Goal: Information Seeking & Learning: Learn about a topic

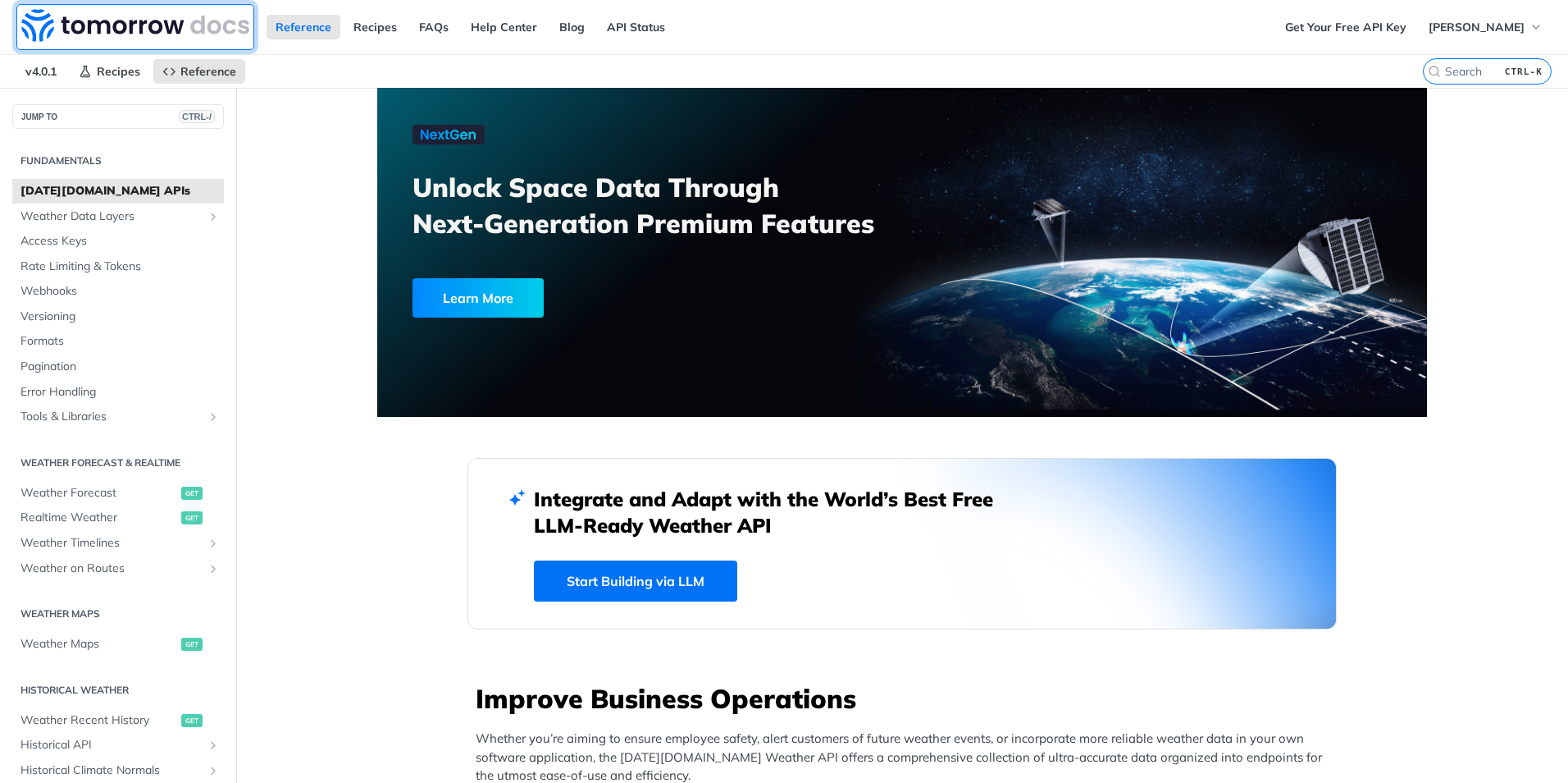
click at [164, 26] on img at bounding box center [135, 26] width 228 height 33
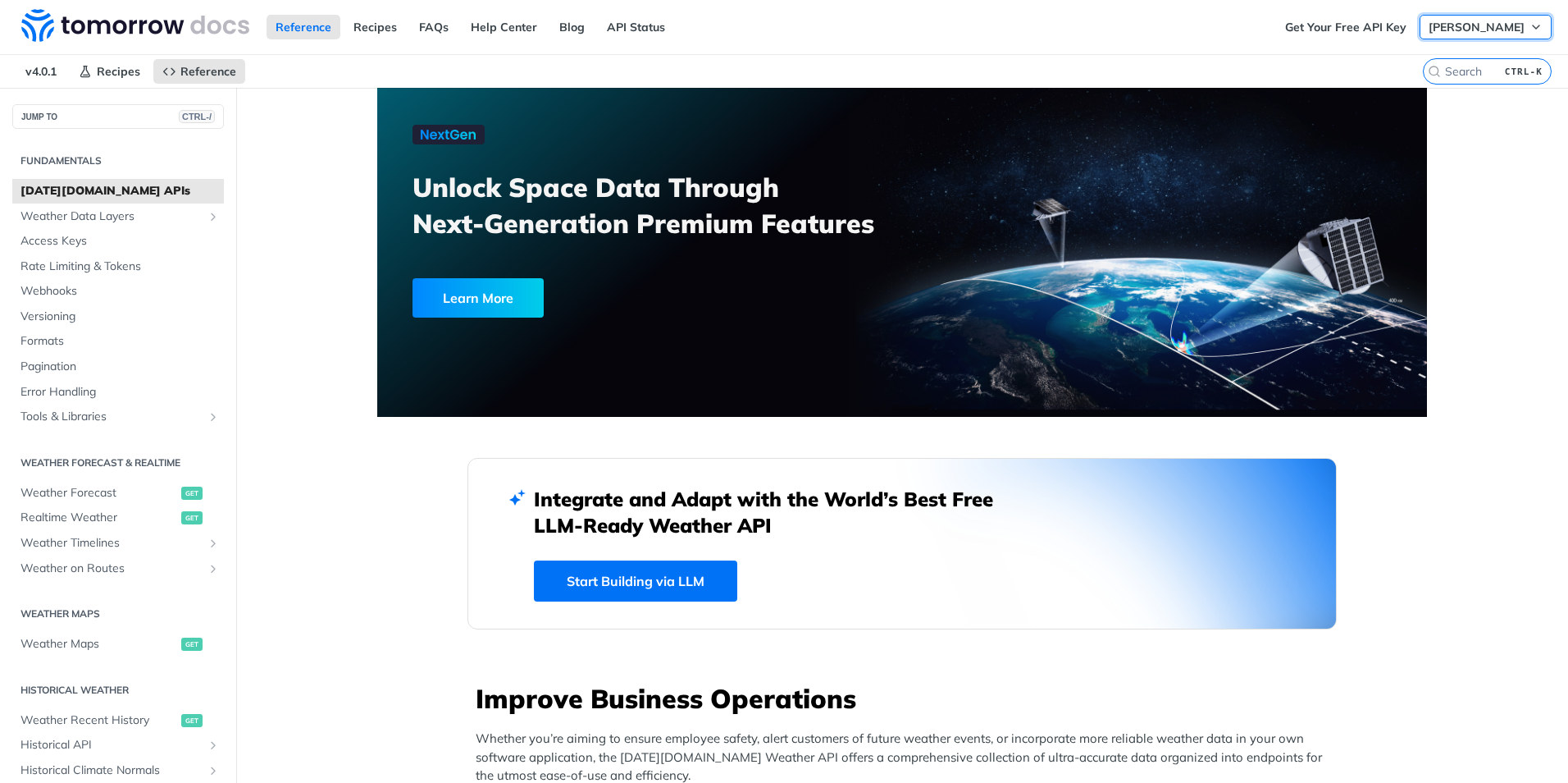
click at [1508, 27] on span "[PERSON_NAME]" at bounding box center [1477, 27] width 96 height 15
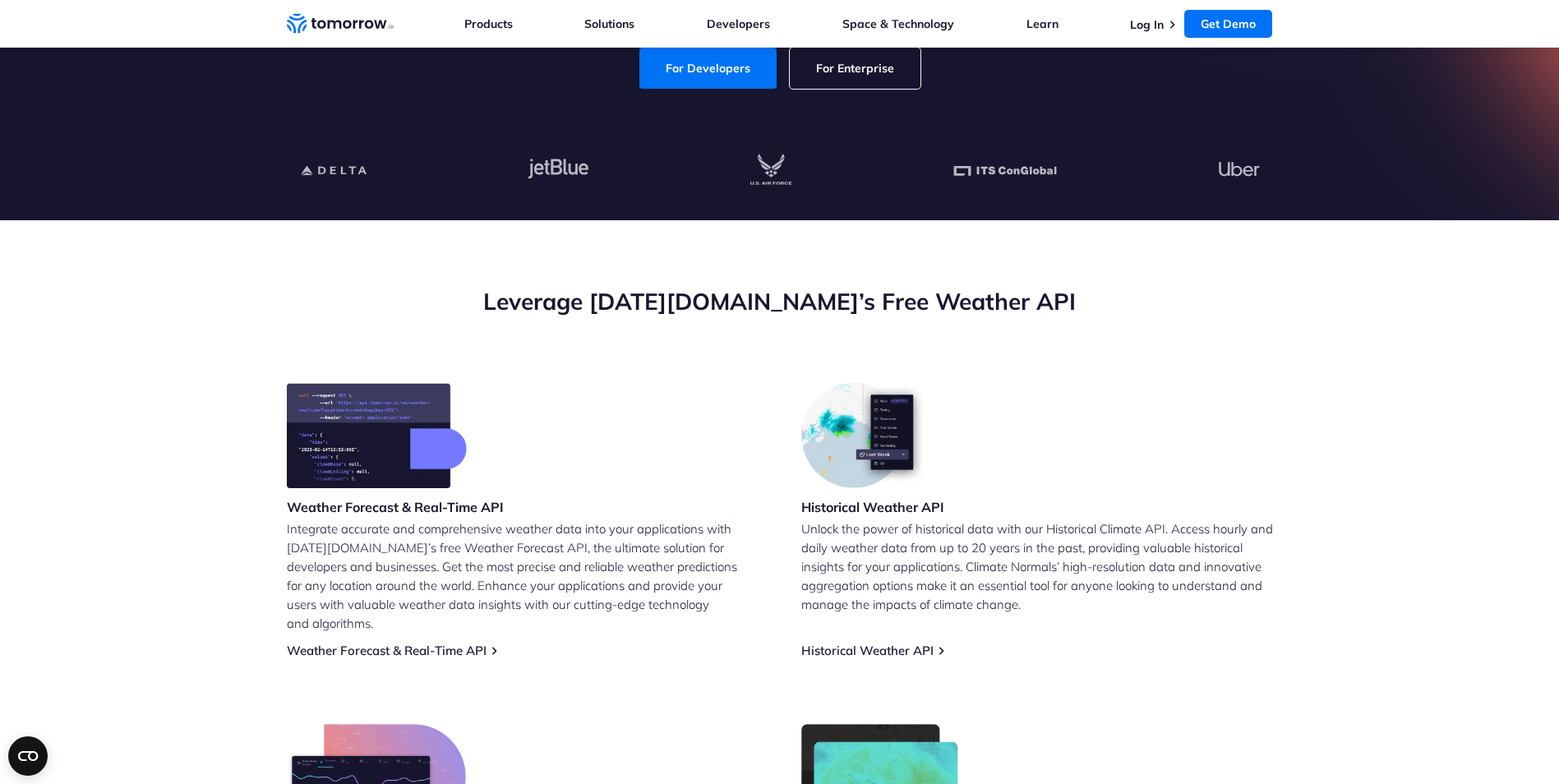
scroll to position [576, 0]
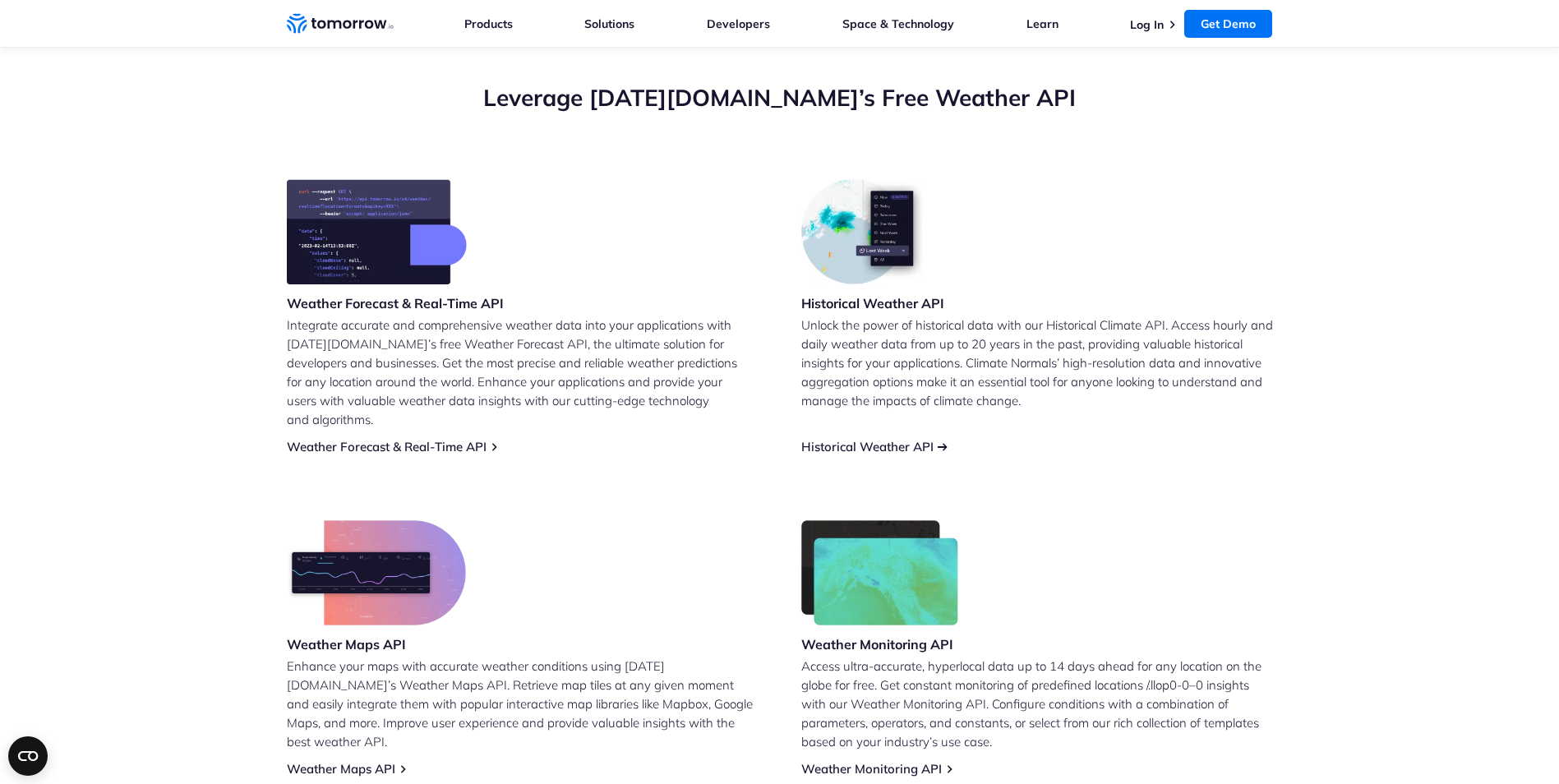
click at [893, 439] on link "Historical Weather API" at bounding box center [868, 446] width 132 height 16
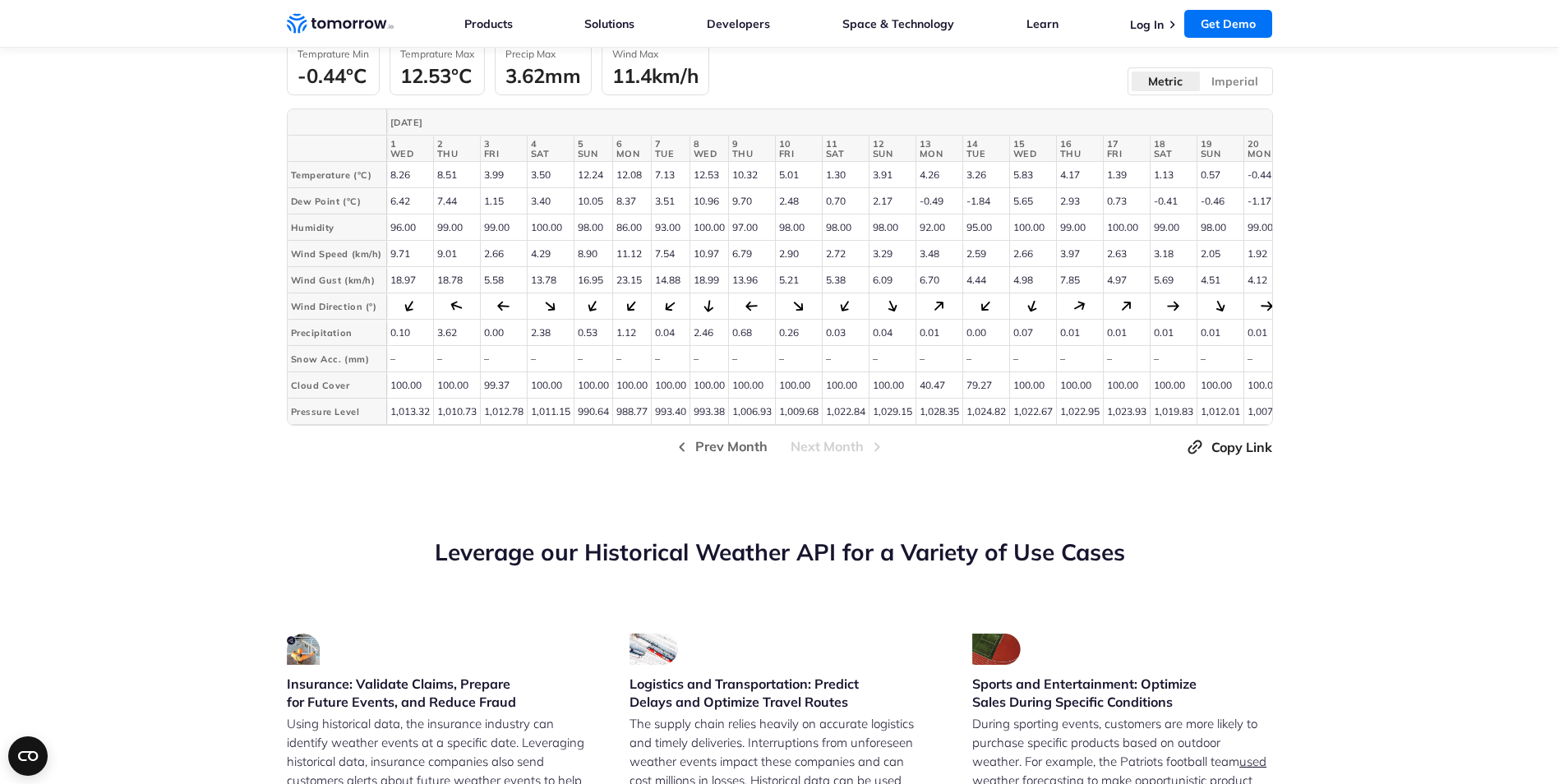
scroll to position [3369, 0]
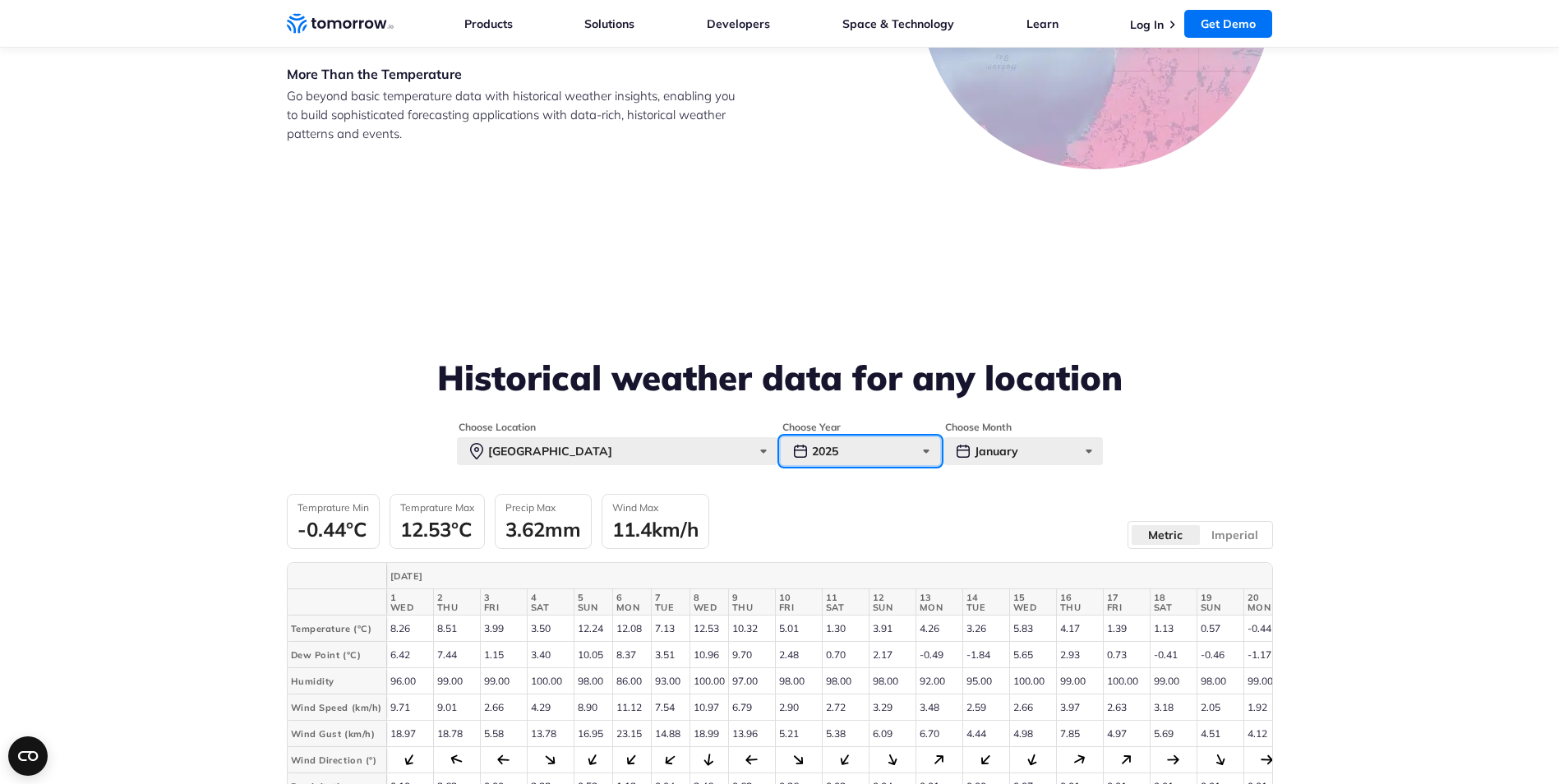
click at [922, 447] on div "2025" at bounding box center [860, 451] width 159 height 28
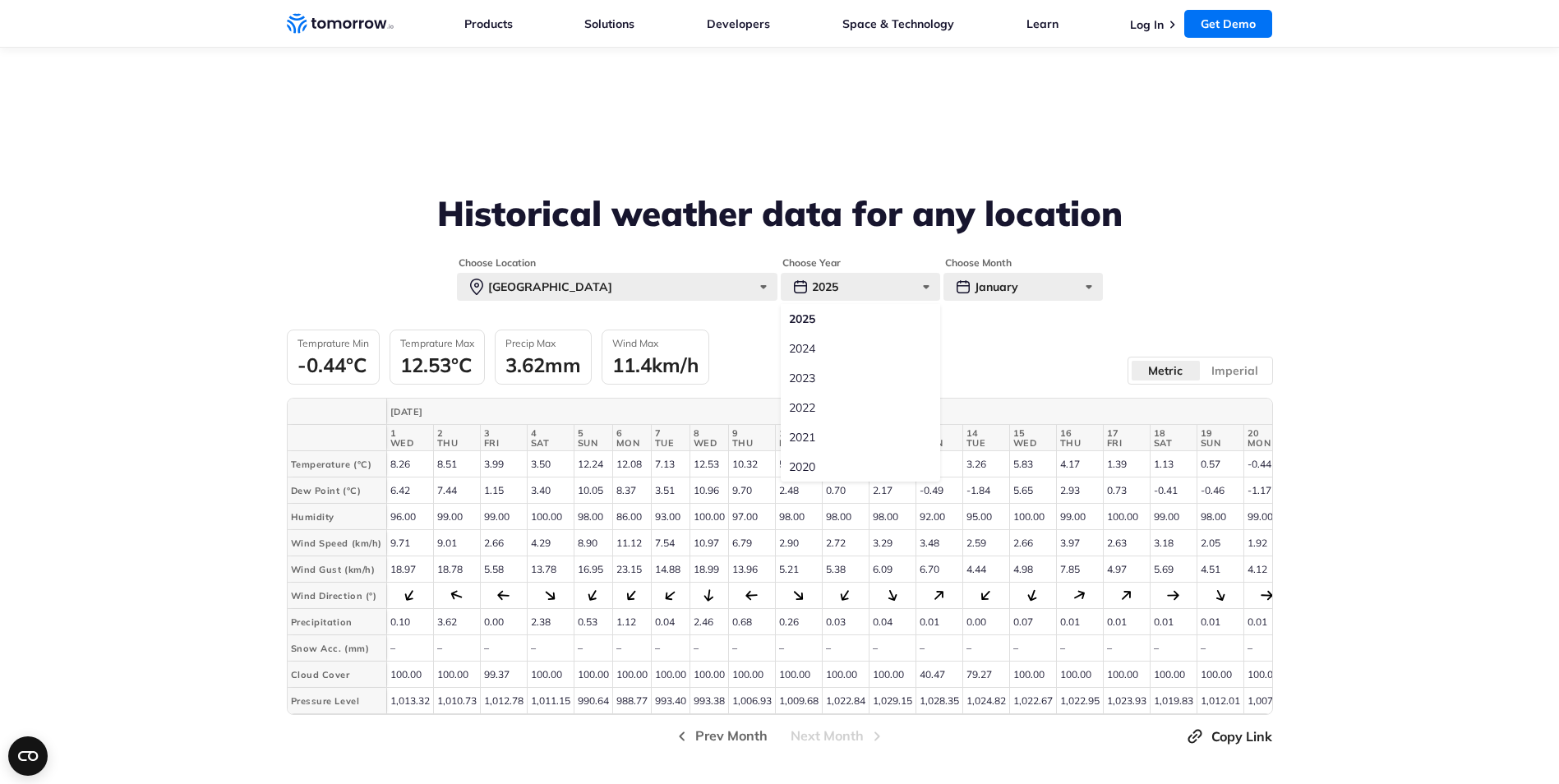
click at [1170, 263] on form "Choose Location Paris Paris New York Tokyo Sao Paulo Sydney Mumbai Dubai Mexico…" at bounding box center [780, 279] width 987 height 45
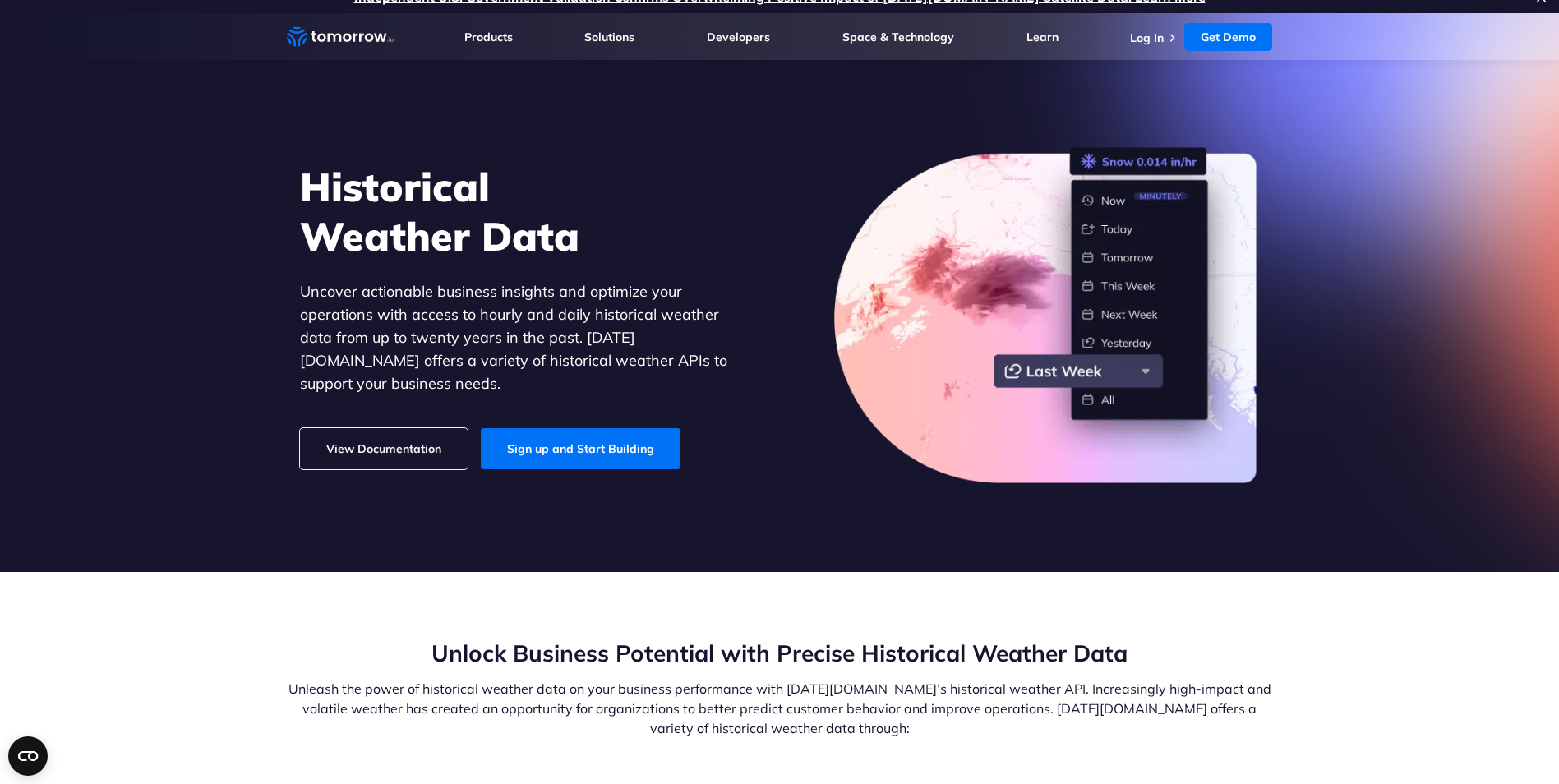
scroll to position [0, 0]
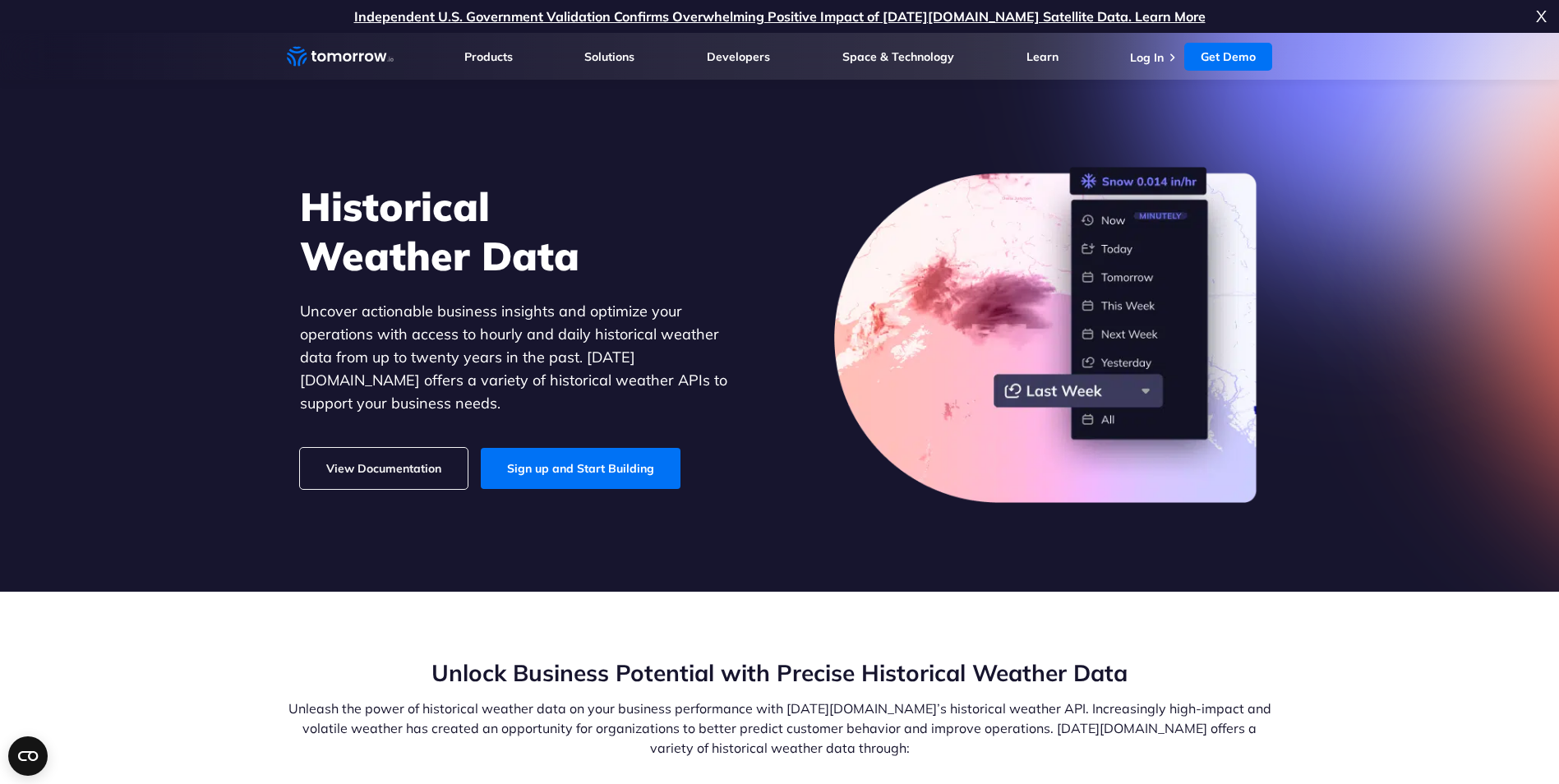
click at [1166, 53] on li "Log In" at bounding box center [1155, 57] width 50 height 16
click at [1163, 53] on link "Log In" at bounding box center [1147, 58] width 34 height 15
click at [604, 455] on link "Sign up and Start Building" at bounding box center [581, 468] width 200 height 41
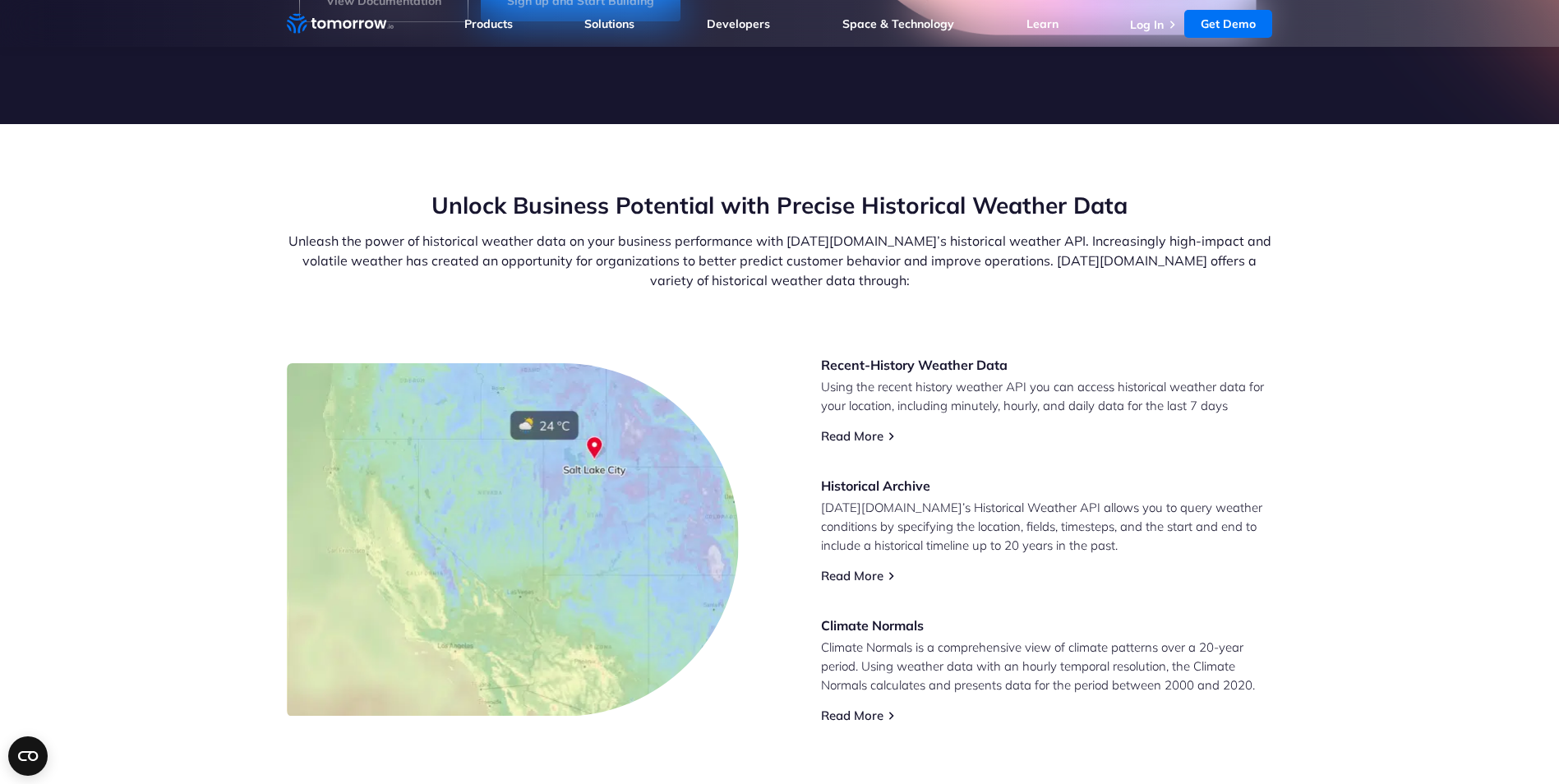
scroll to position [493, 0]
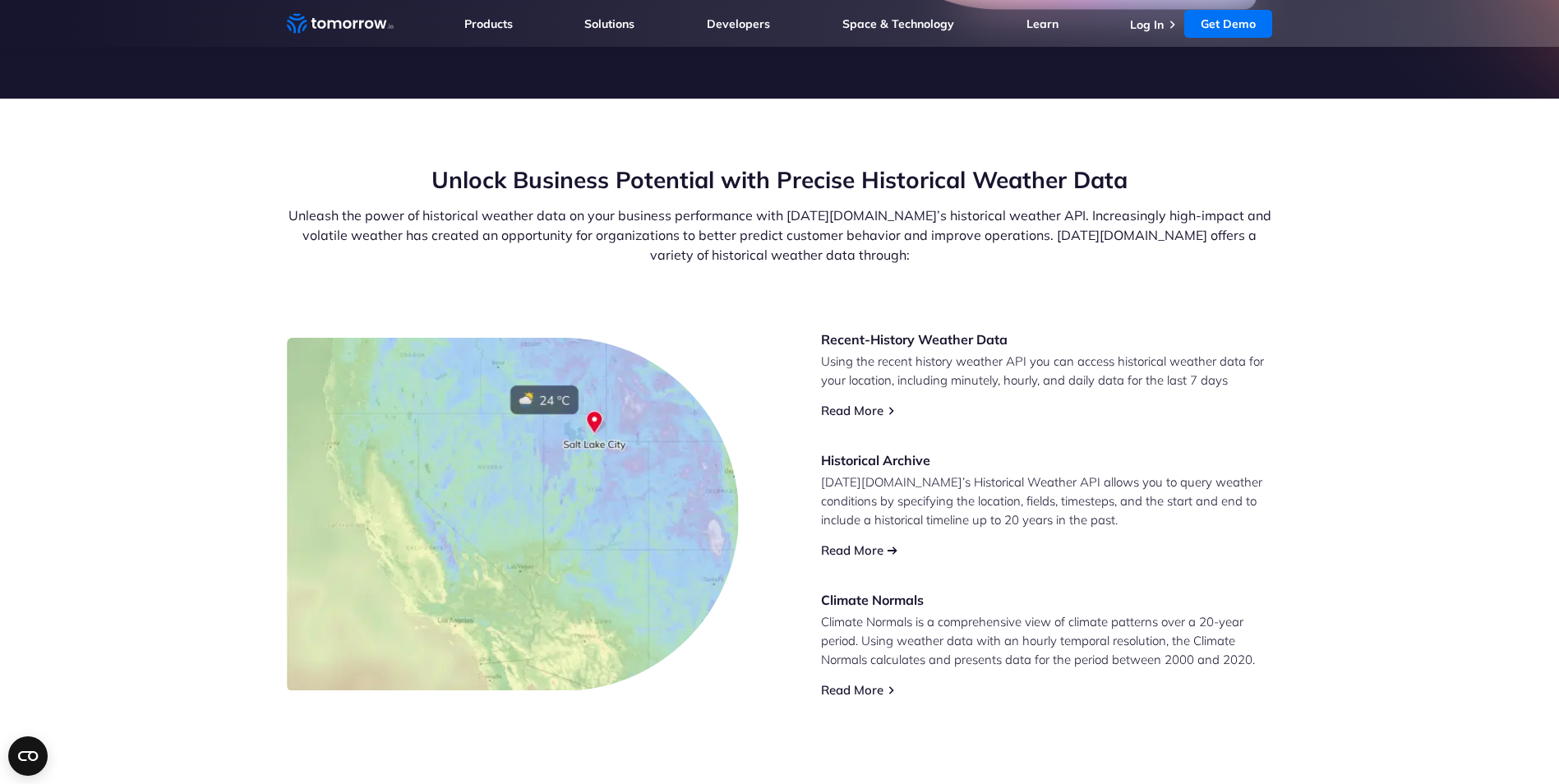
click at [868, 551] on link "Read More" at bounding box center [852, 550] width 63 height 16
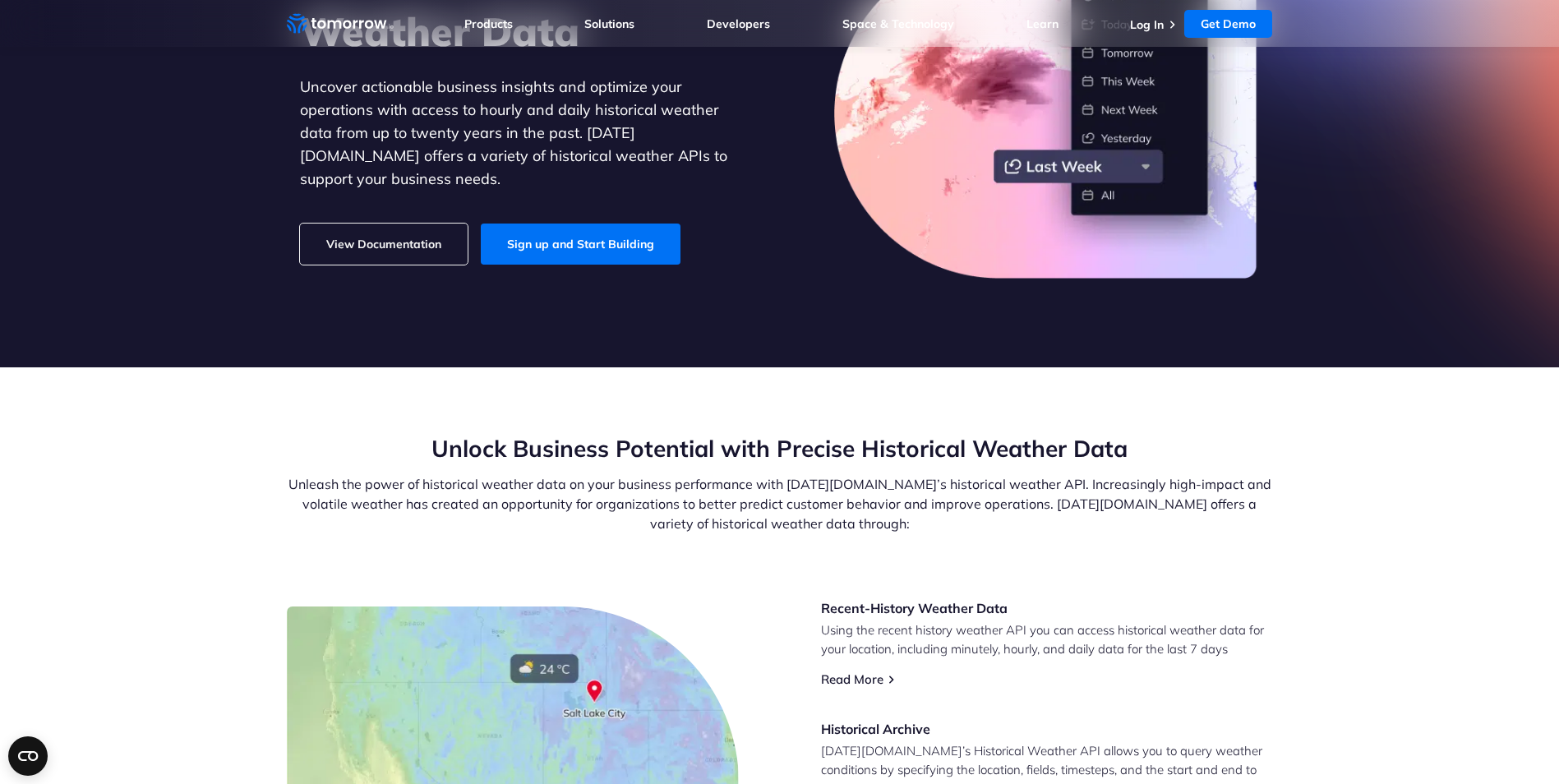
scroll to position [0, 0]
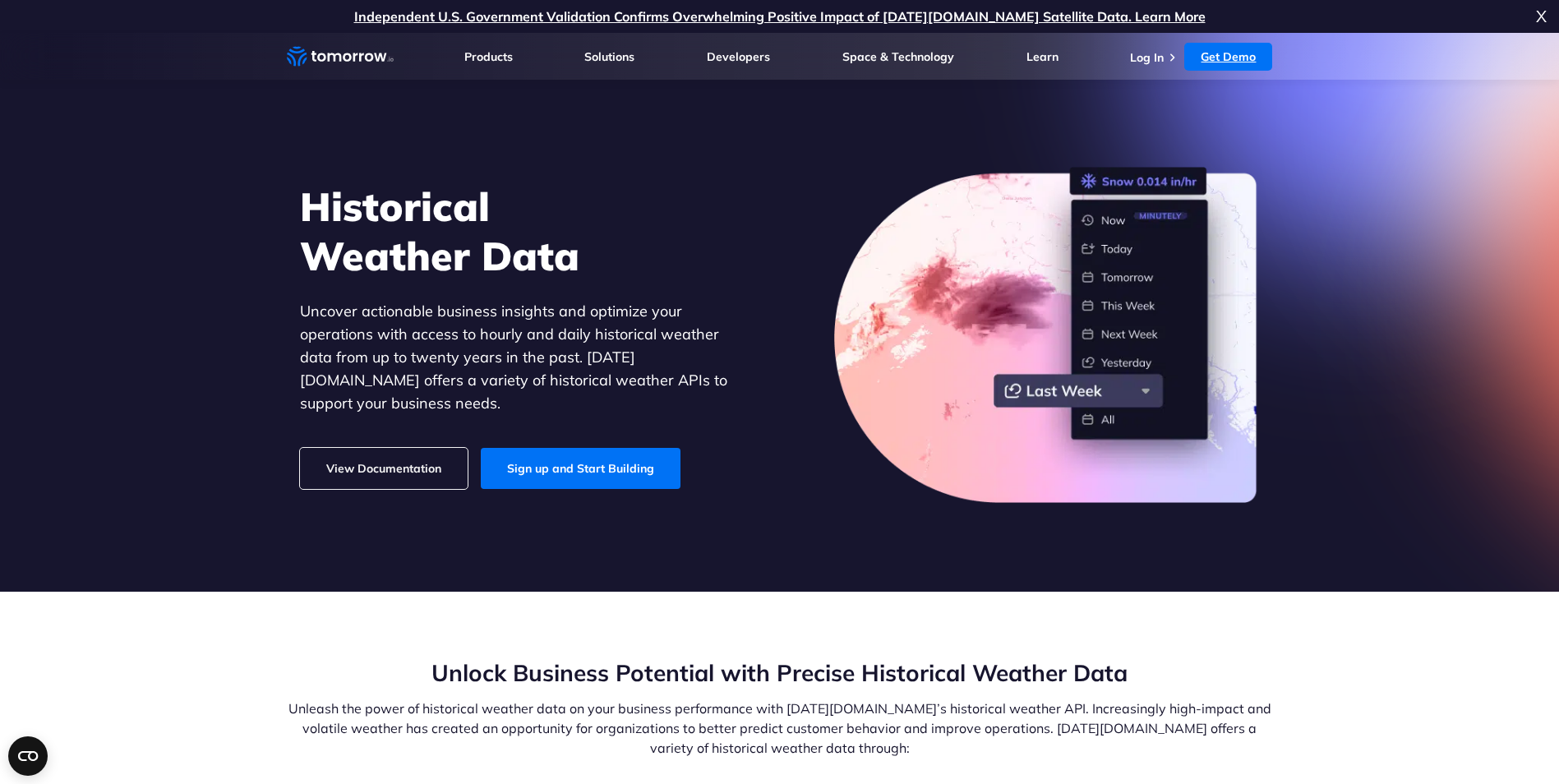
click at [1214, 59] on link "Get Demo" at bounding box center [1228, 57] width 88 height 28
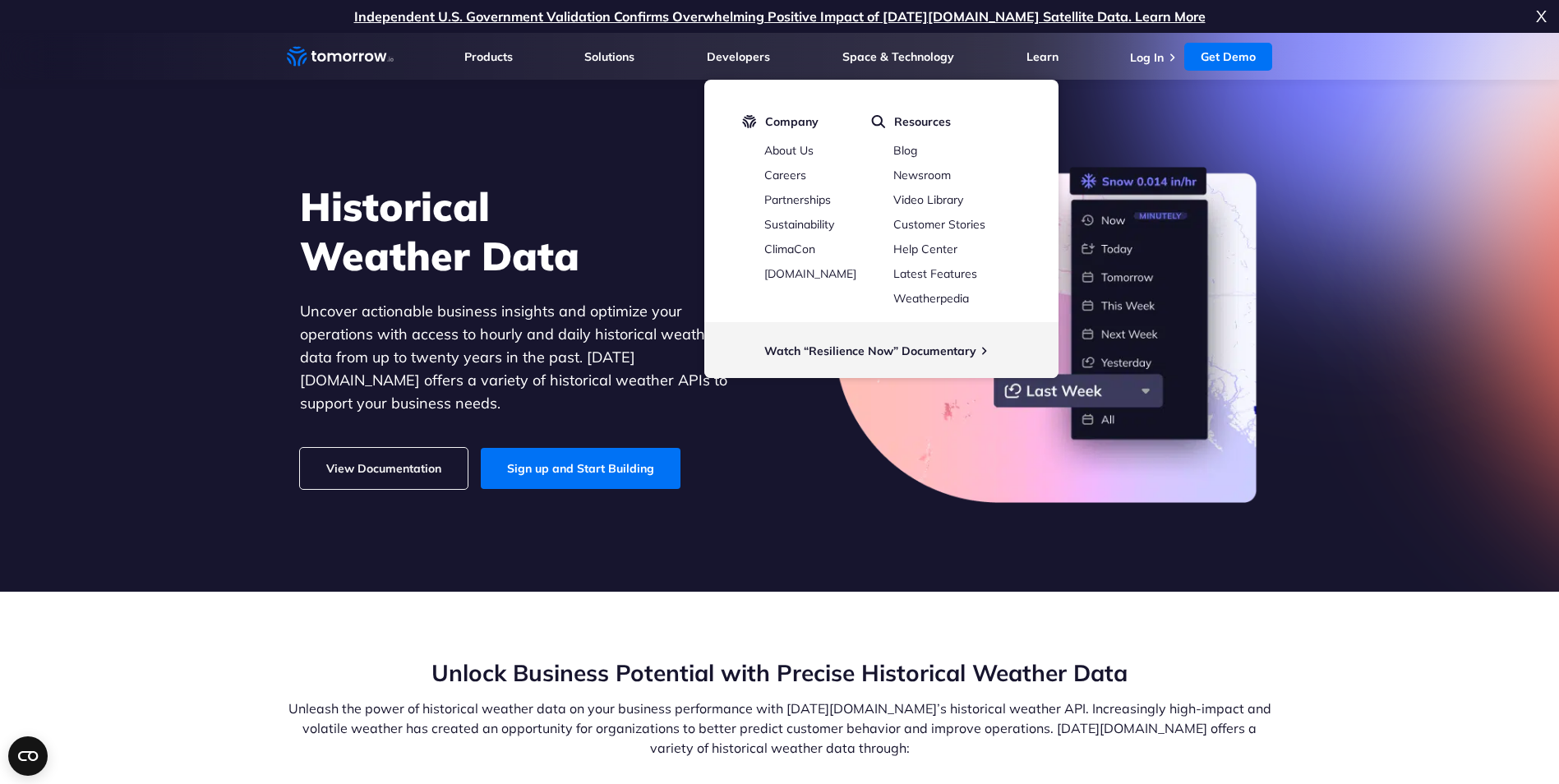
click at [501, 557] on section "Historical Weather Data Uncover actionable business insights and optimize your …" at bounding box center [780, 312] width 1559 height 559
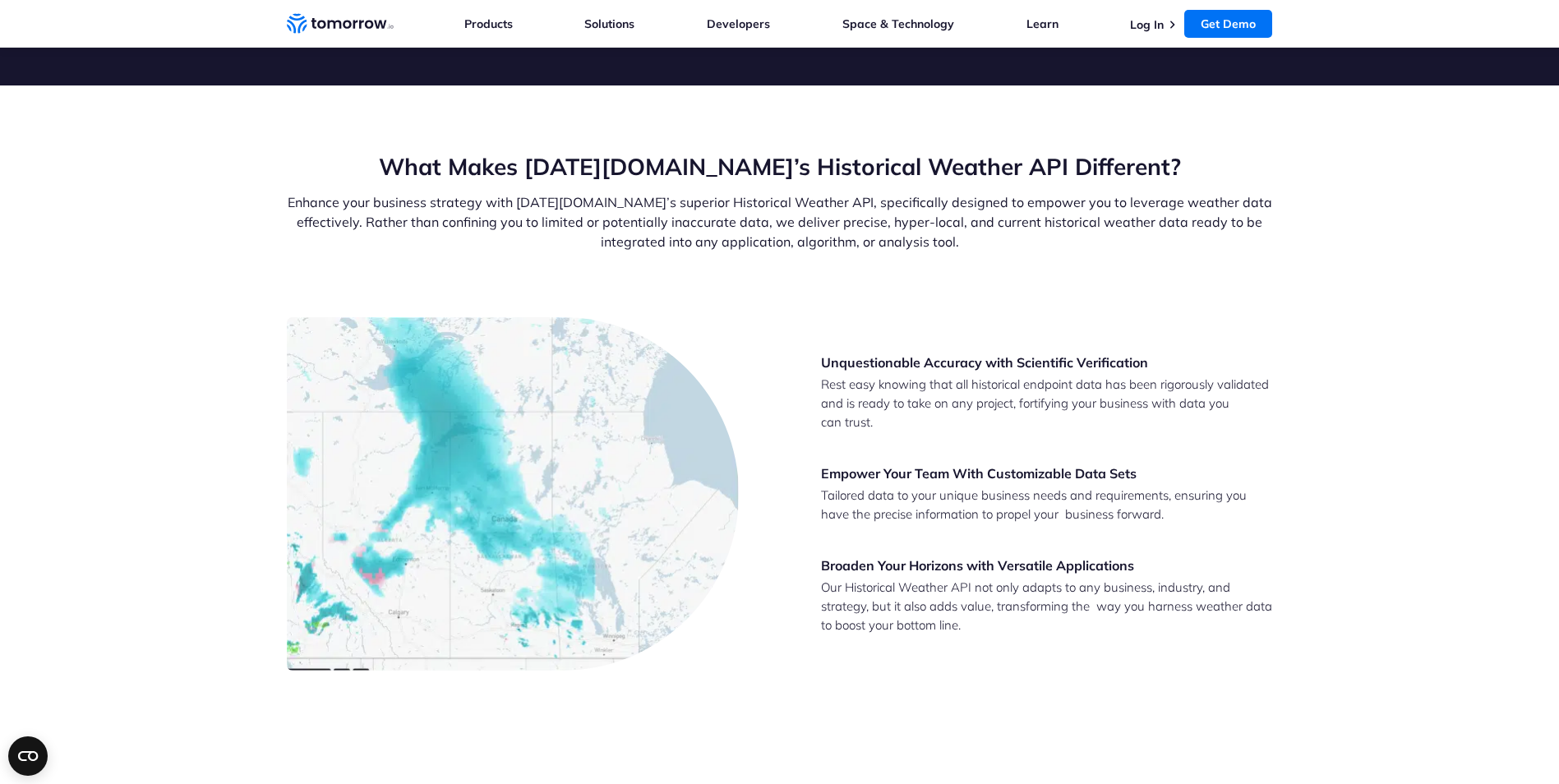
scroll to position [2711, 0]
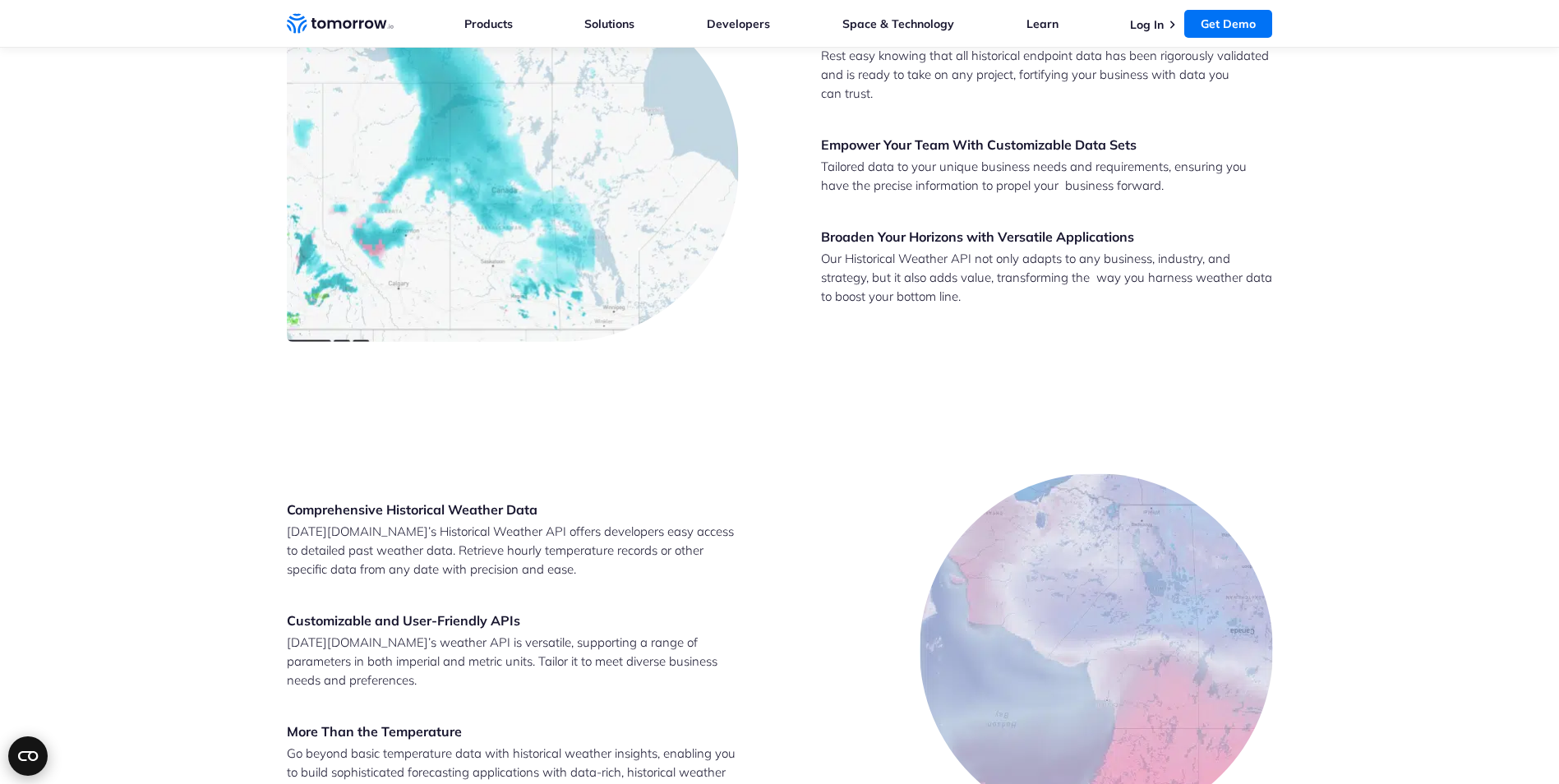
click at [23, 749] on circle "Open CMP widget" at bounding box center [28, 756] width 40 height 40
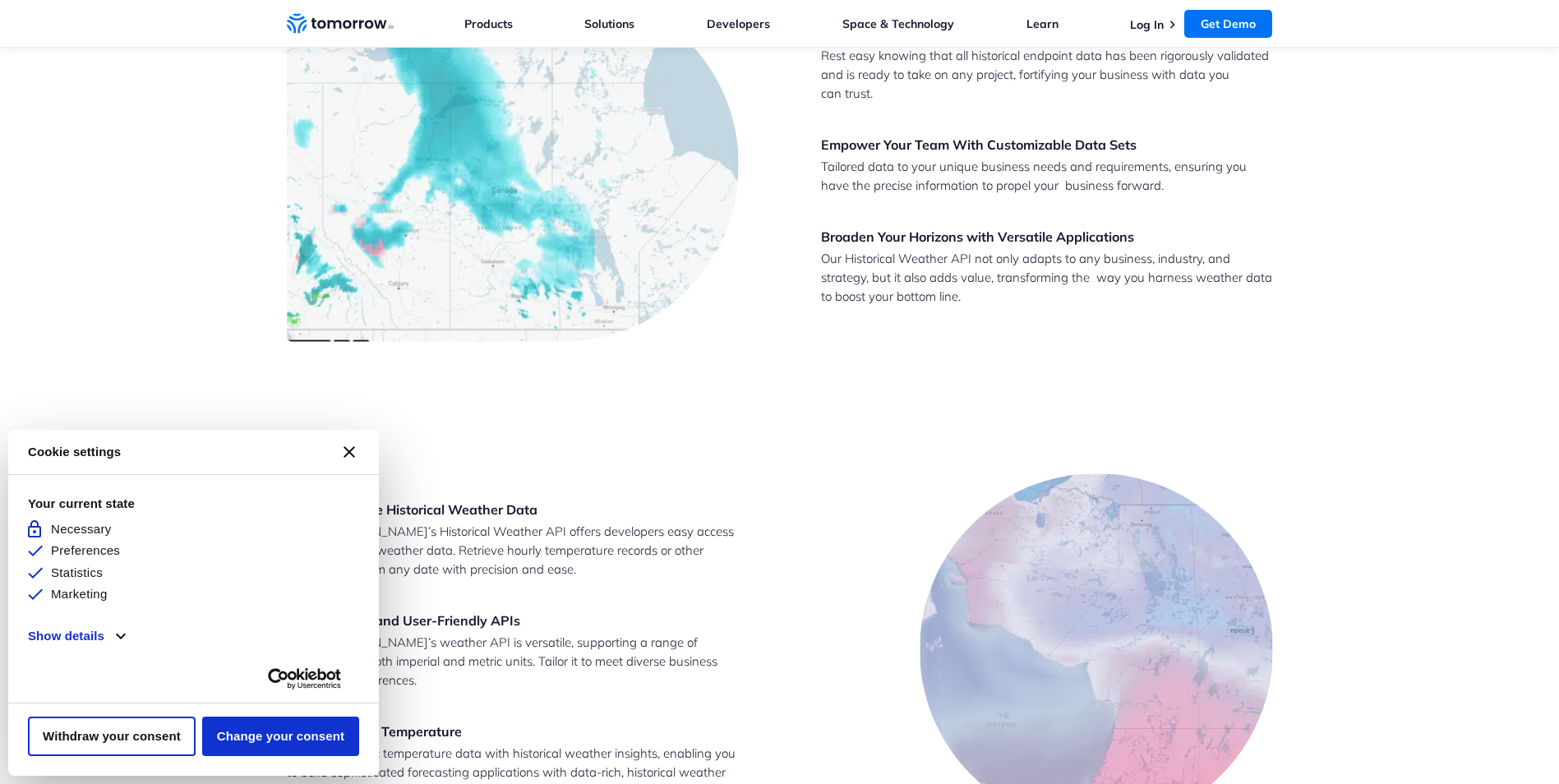
click at [349, 439] on button "[#WIDGET_ICON_CROSS#]" at bounding box center [350, 452] width 40 height 40
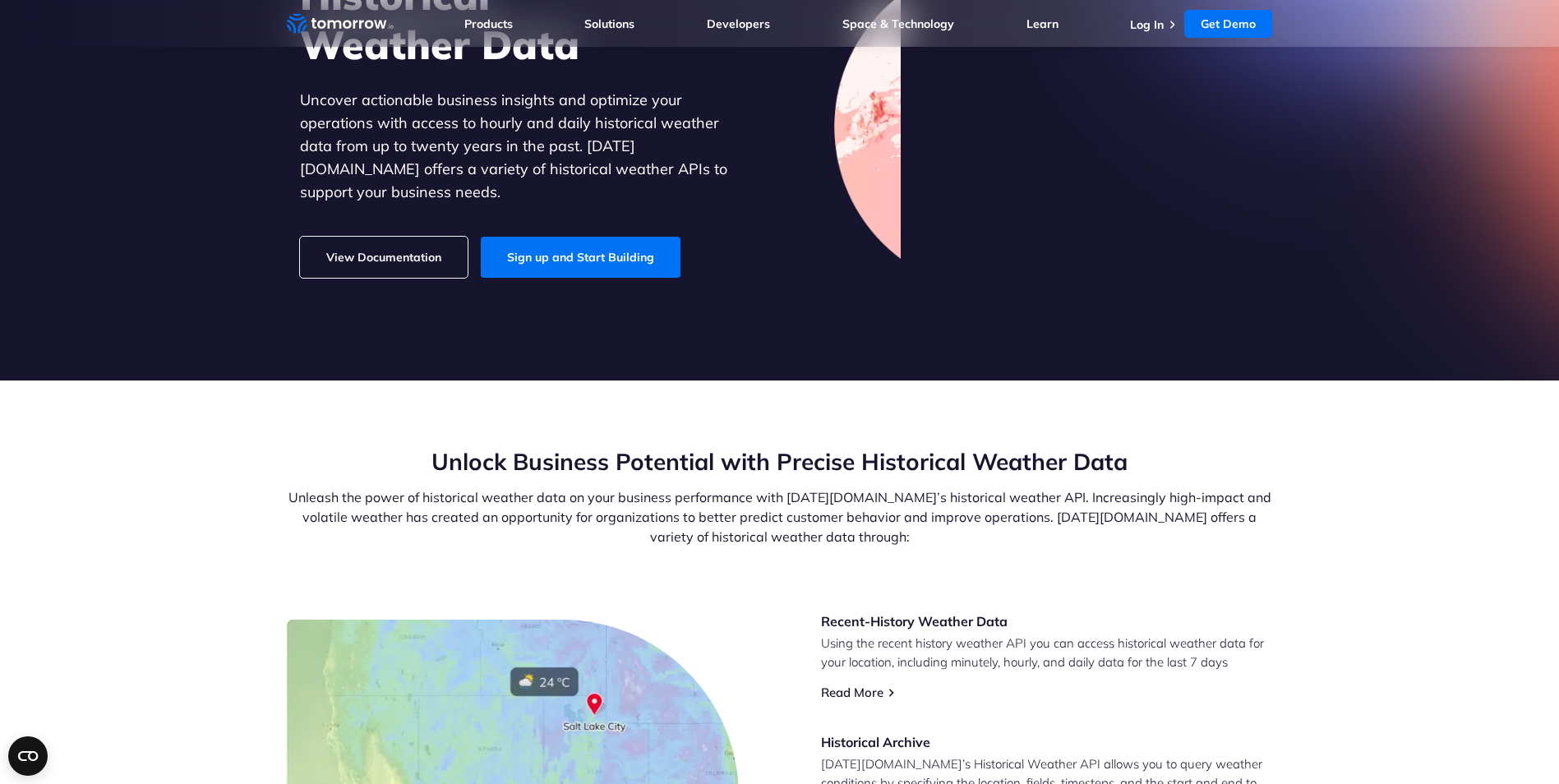
scroll to position [0, 0]
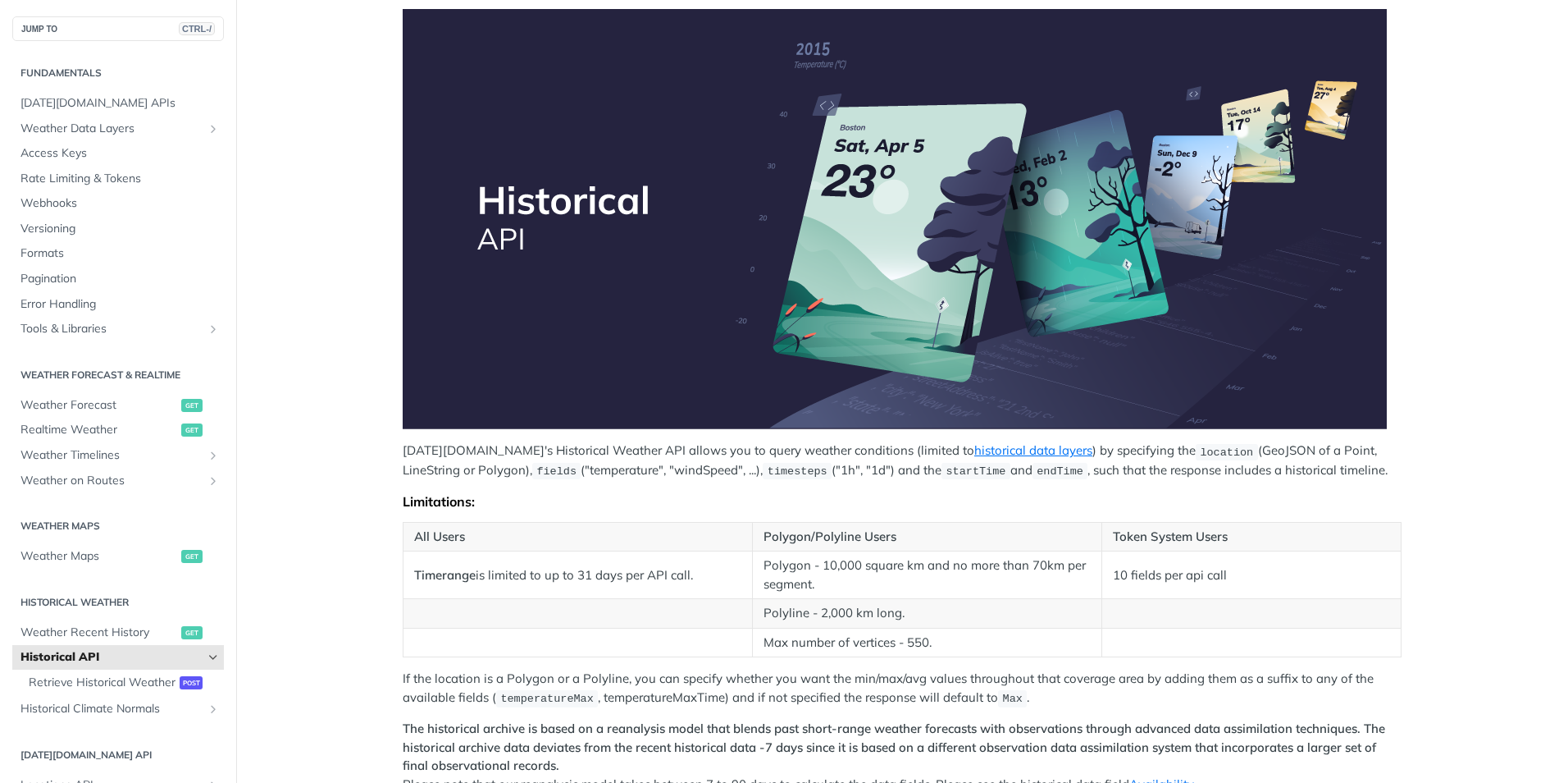
scroll to position [164, 0]
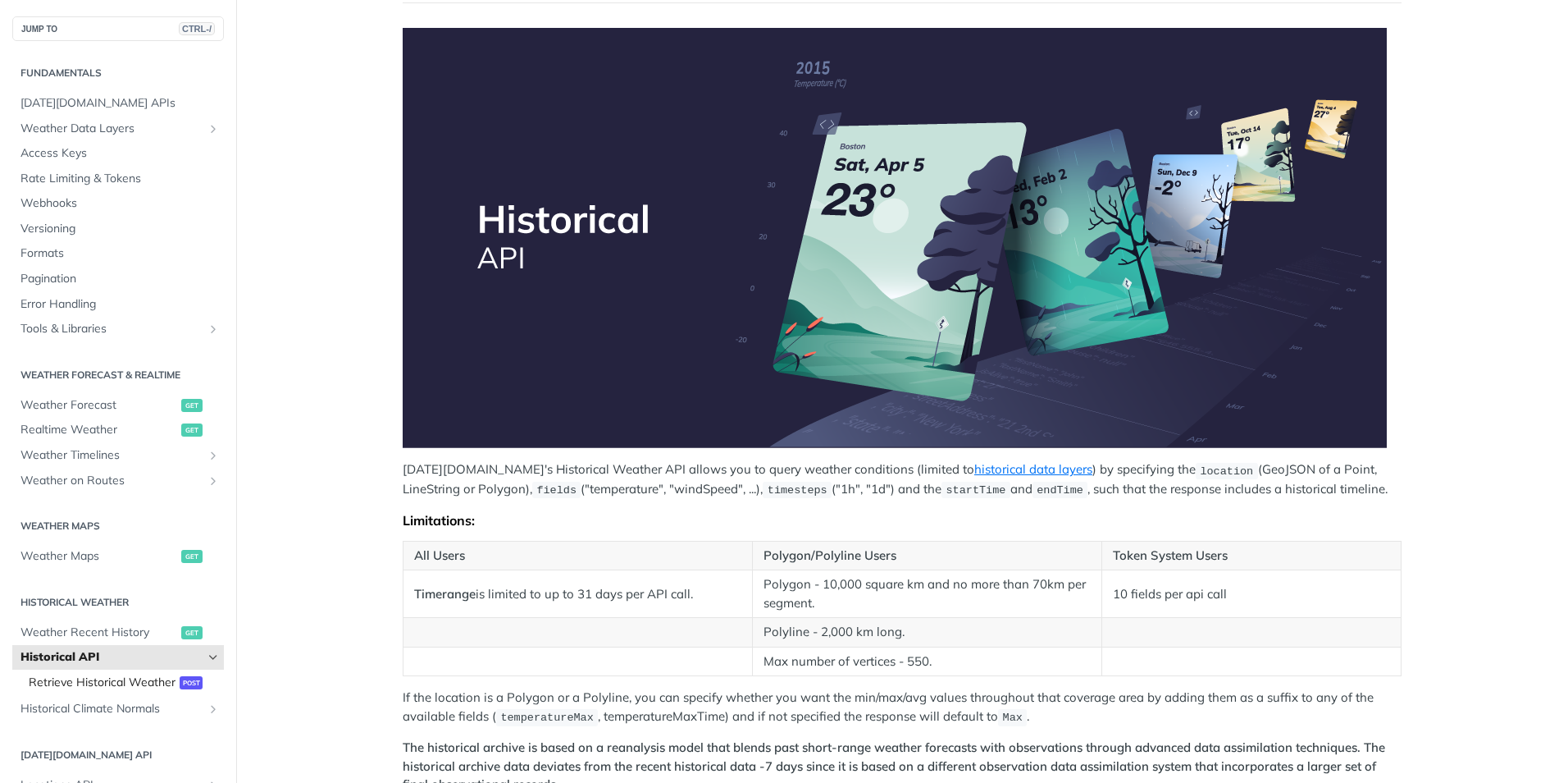
click at [117, 691] on span "Retrieve Historical Weather" at bounding box center [102, 683] width 147 height 16
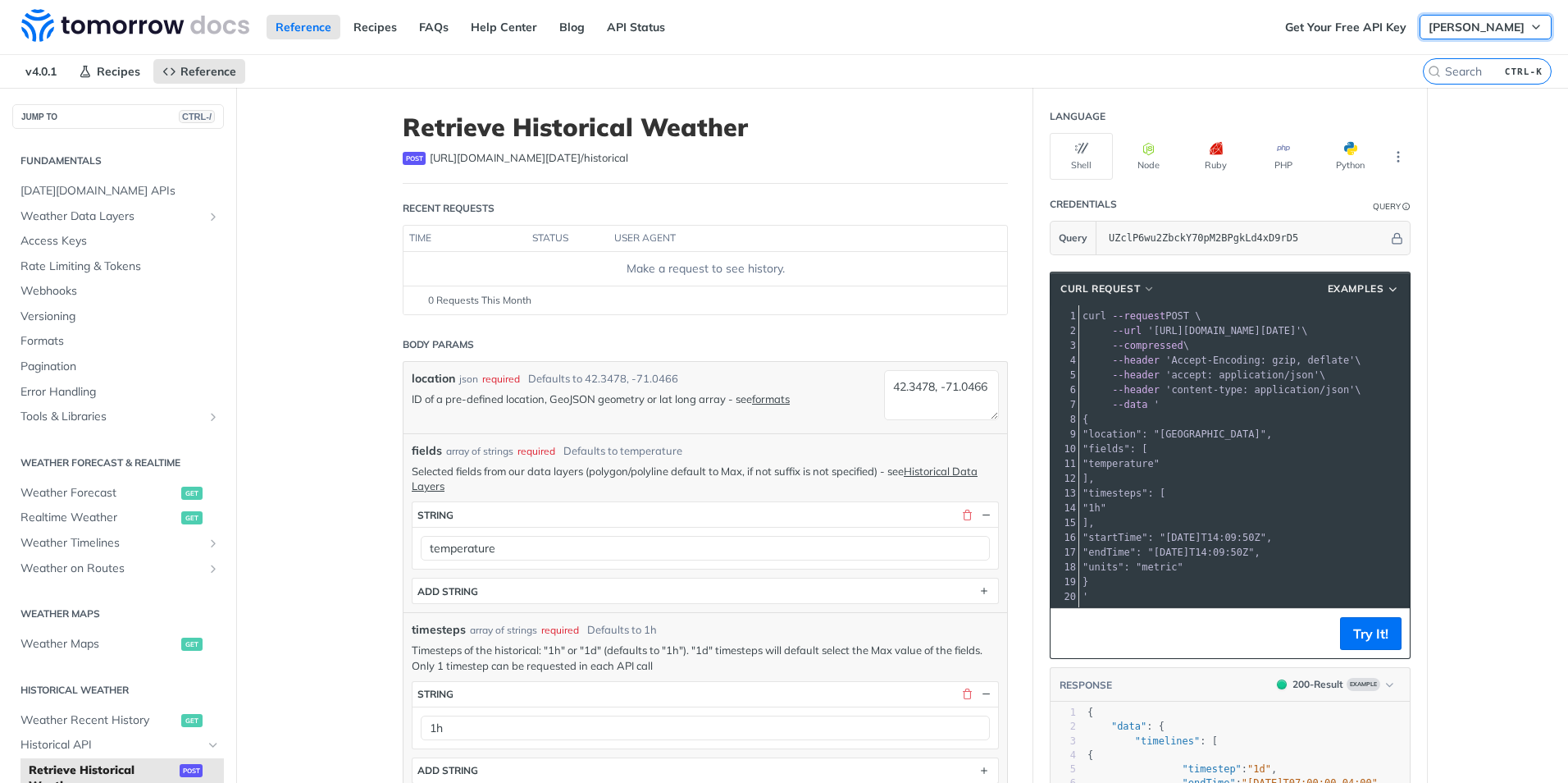
click at [1482, 34] on span "[PERSON_NAME]" at bounding box center [1477, 27] width 96 height 15
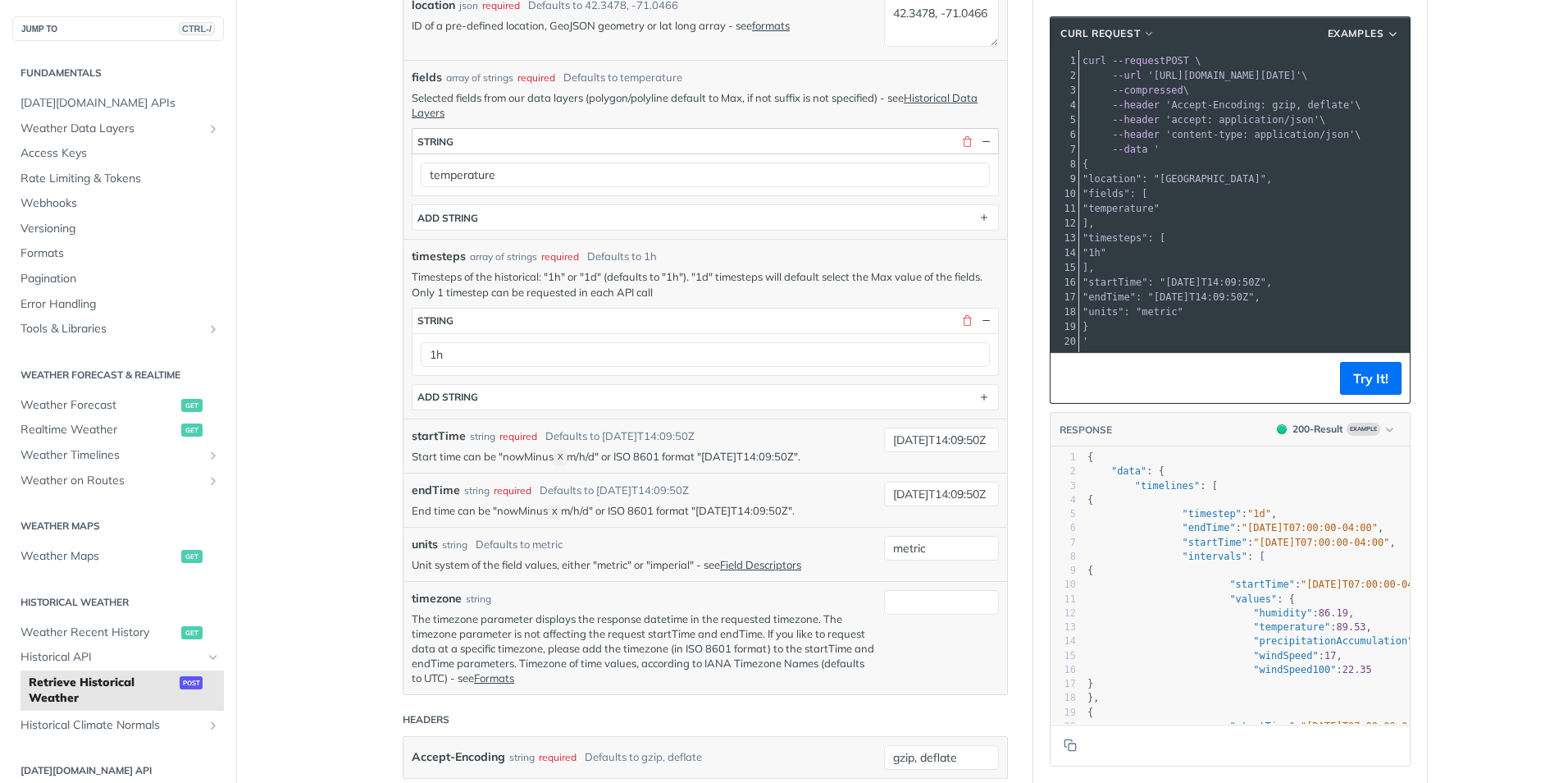
scroll to position [410, 0]
